Goal: Task Accomplishment & Management: Complete application form

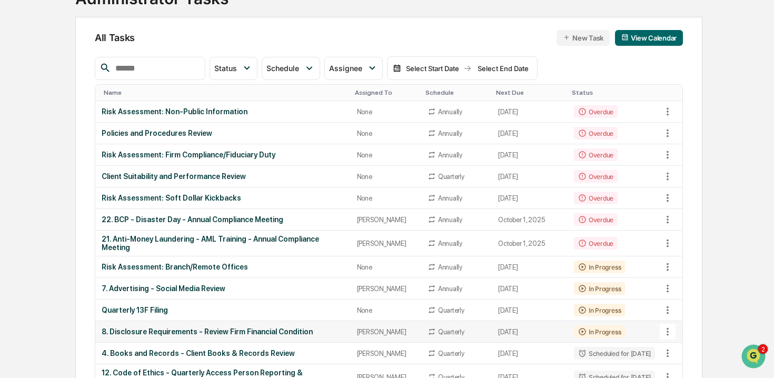
scroll to position [85, 0]
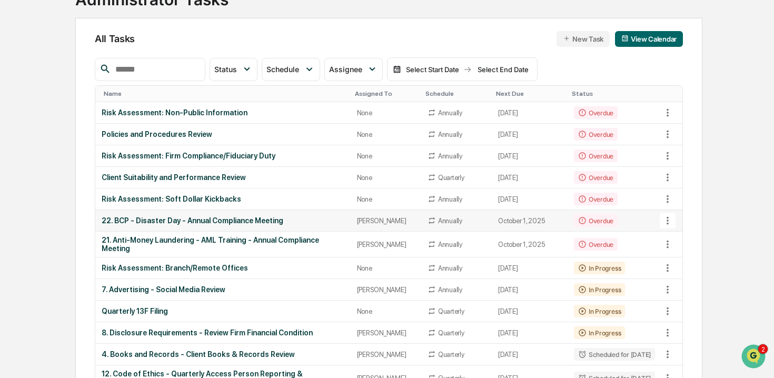
click at [200, 223] on div "22. BCP - Disaster Day - Annual Compliance Meeting" at bounding box center [223, 220] width 243 height 8
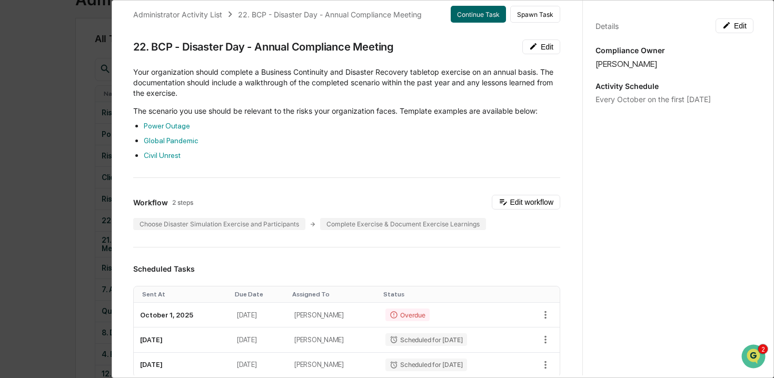
scroll to position [0, 0]
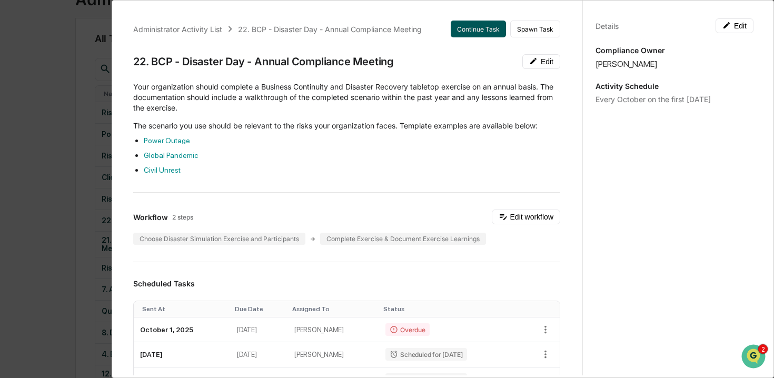
click at [482, 31] on button "Continue Task" at bounding box center [478, 29] width 55 height 17
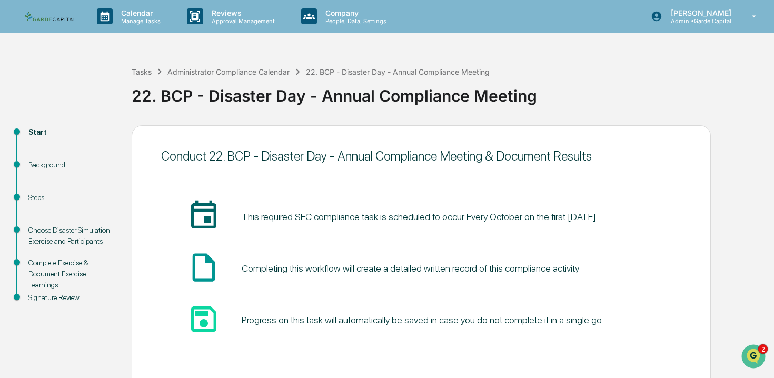
scroll to position [46, 0]
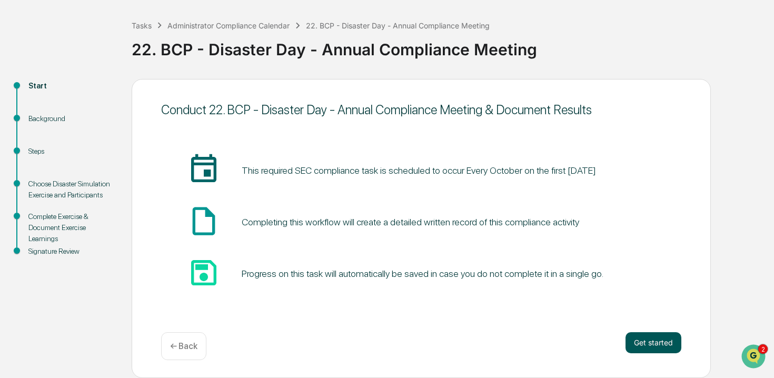
click at [665, 343] on button "Get started" at bounding box center [654, 342] width 56 height 21
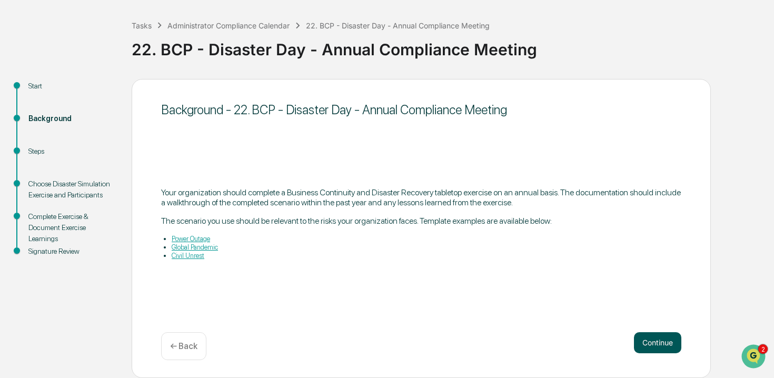
click at [638, 344] on button "Continue" at bounding box center [657, 342] width 47 height 21
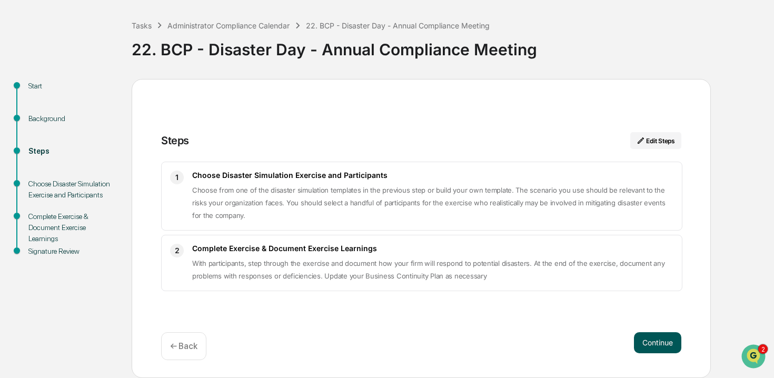
click at [658, 344] on button "Continue" at bounding box center [657, 342] width 47 height 21
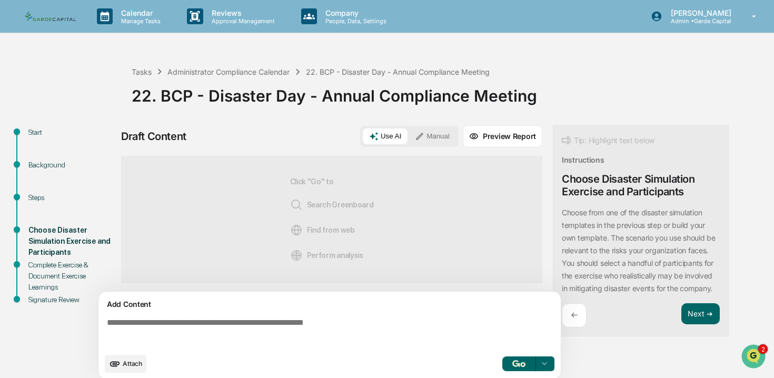
scroll to position [8, 0]
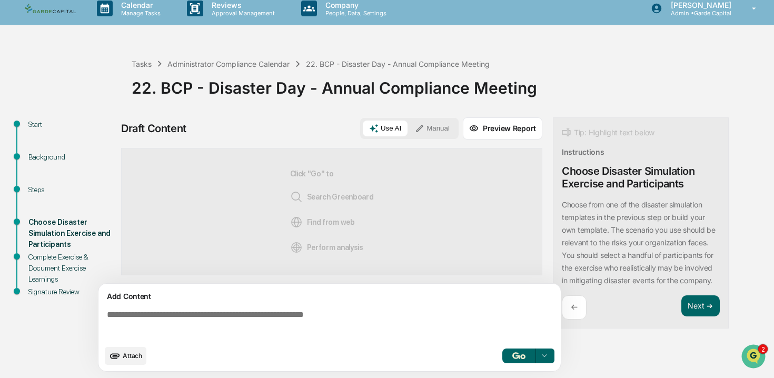
click at [448, 121] on button "Manual" at bounding box center [432, 129] width 47 height 16
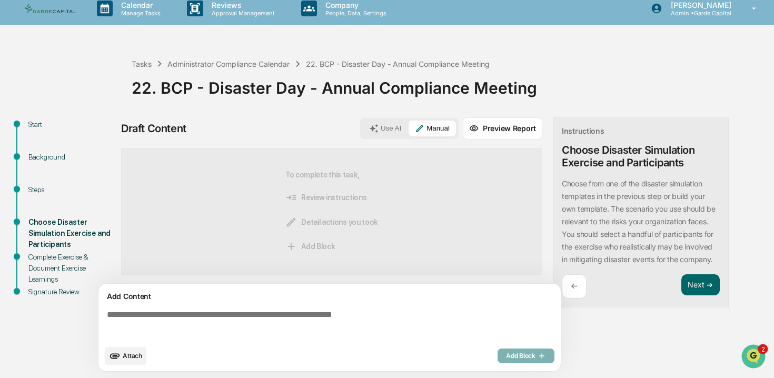
click at [342, 221] on span "Detail actions you took" at bounding box center [331, 222] width 93 height 12
click at [293, 222] on icon at bounding box center [291, 222] width 12 height 12
click at [209, 309] on textarea at bounding box center [332, 325] width 458 height 38
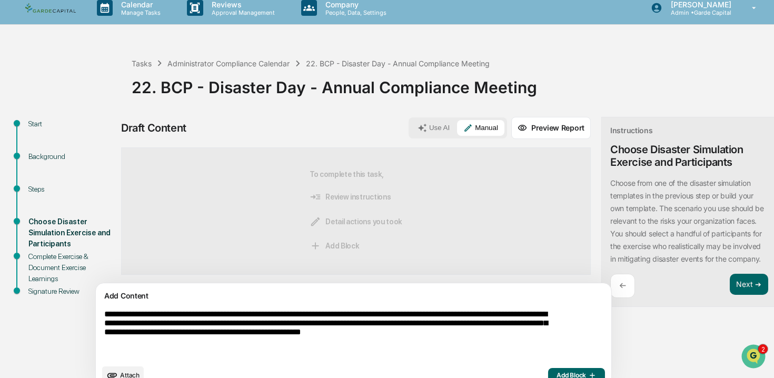
scroll to position [28, 0]
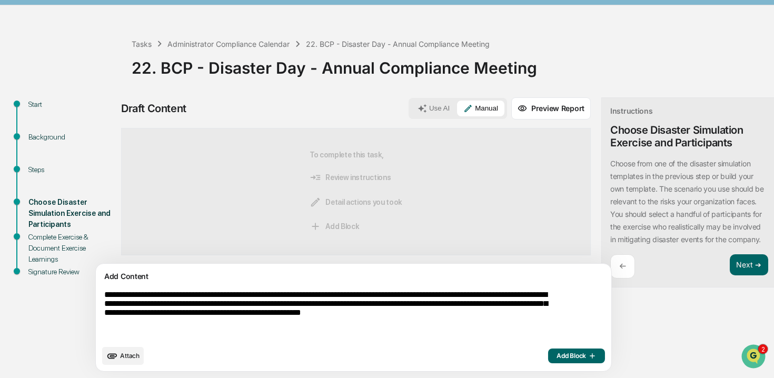
type textarea "**********"
click at [557, 353] on span "Add Block" at bounding box center [577, 356] width 40 height 8
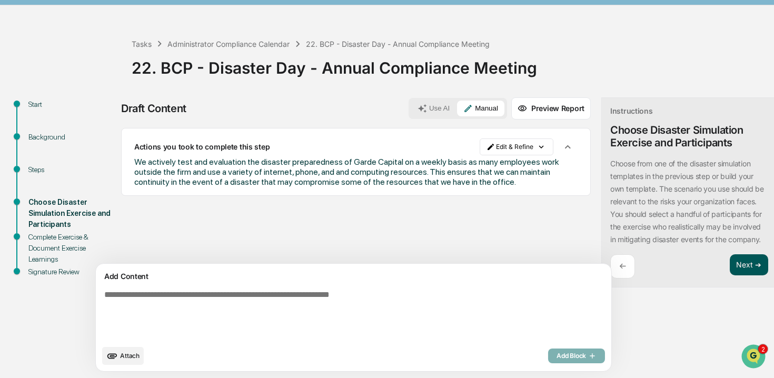
click at [730, 273] on button "Next ➔" at bounding box center [749, 265] width 38 height 22
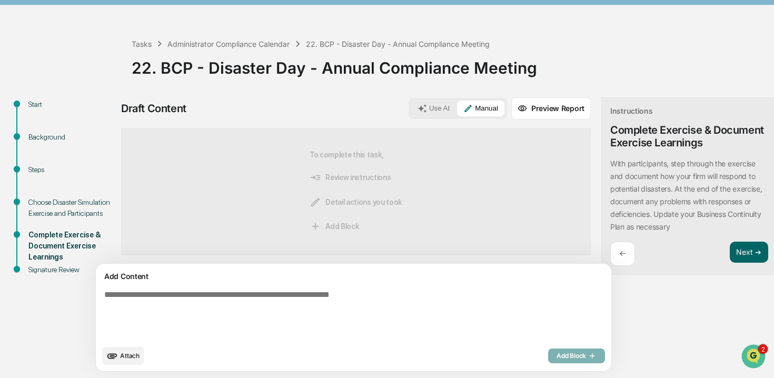
click at [548, 354] on div "Add Block" at bounding box center [576, 356] width 57 height 15
click at [216, 286] on textarea at bounding box center [329, 315] width 458 height 58
click at [548, 357] on div "Add Block" at bounding box center [576, 356] width 57 height 15
click at [232, 292] on textarea at bounding box center [329, 315] width 458 height 58
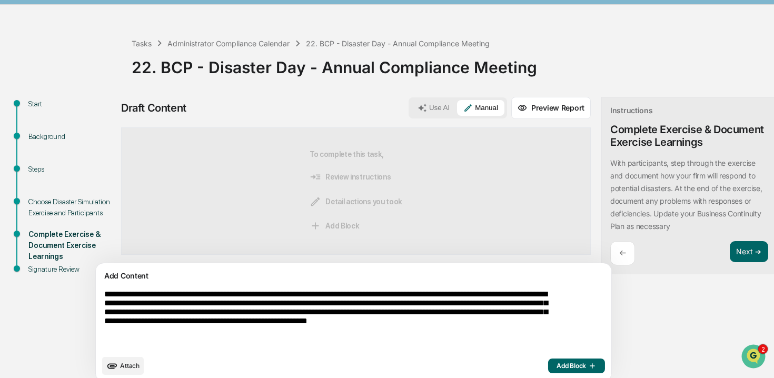
type textarea "**********"
click at [557, 365] on span "Add Block" at bounding box center [577, 366] width 40 height 8
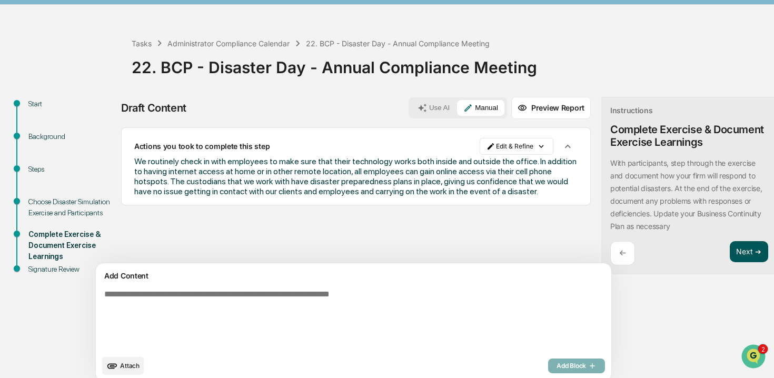
click at [730, 251] on button "Next ➔" at bounding box center [749, 252] width 38 height 22
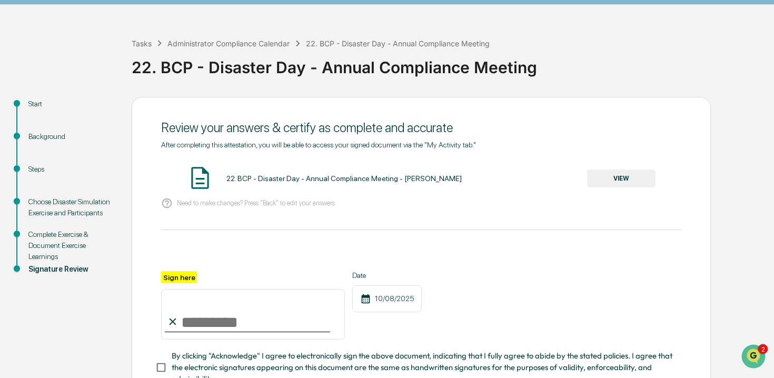
click at [620, 182] on button "VIEW" at bounding box center [621, 179] width 68 height 18
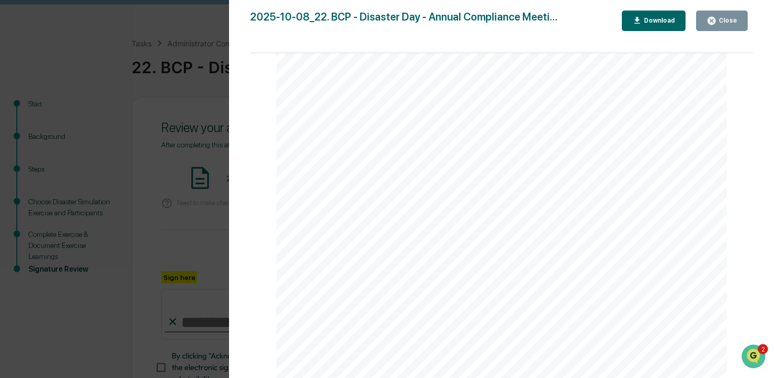
scroll to position [145, 0]
click at [721, 20] on div "Close" at bounding box center [727, 20] width 21 height 7
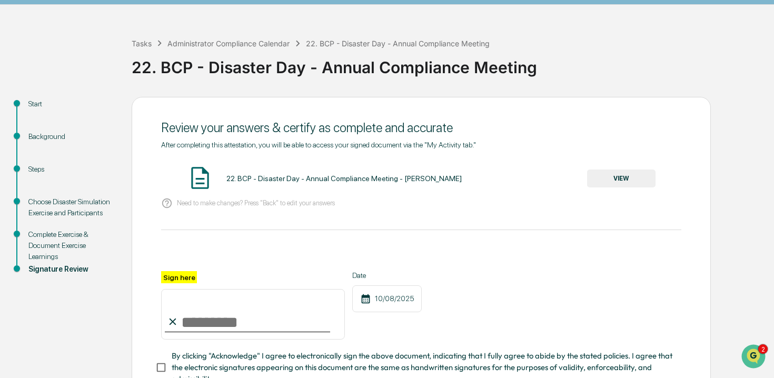
click at [217, 322] on input "Sign here" at bounding box center [253, 314] width 184 height 51
type input "**********"
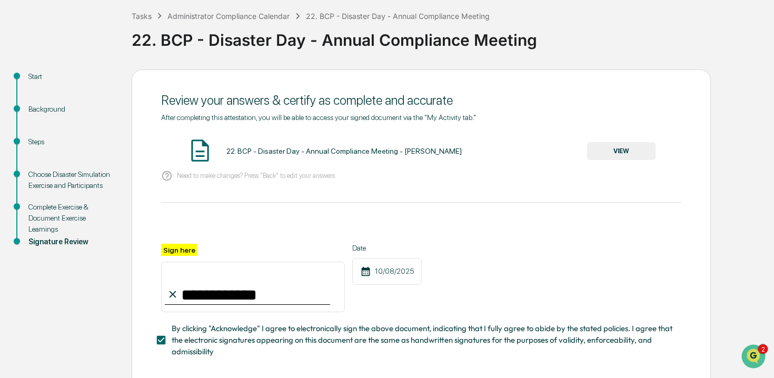
scroll to position [107, 0]
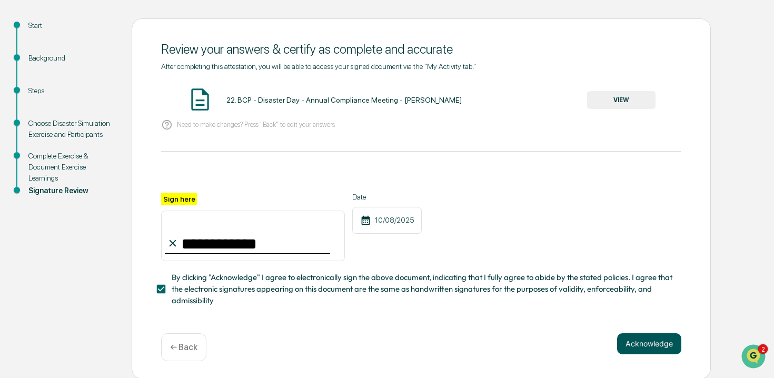
click at [661, 346] on button "Acknowledge" at bounding box center [649, 343] width 64 height 21
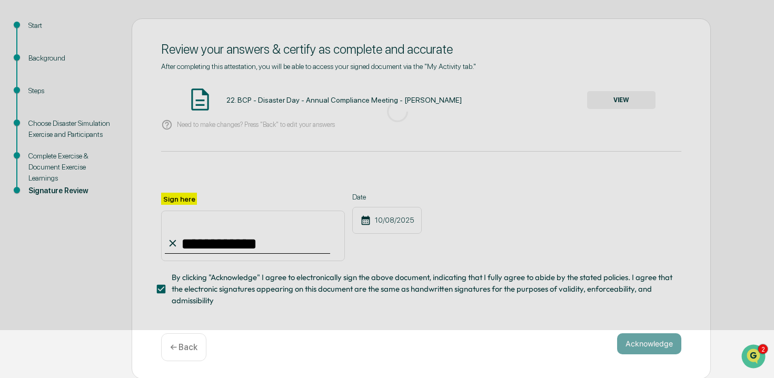
scroll to position [46, 0]
